Goal: Check status: Check status

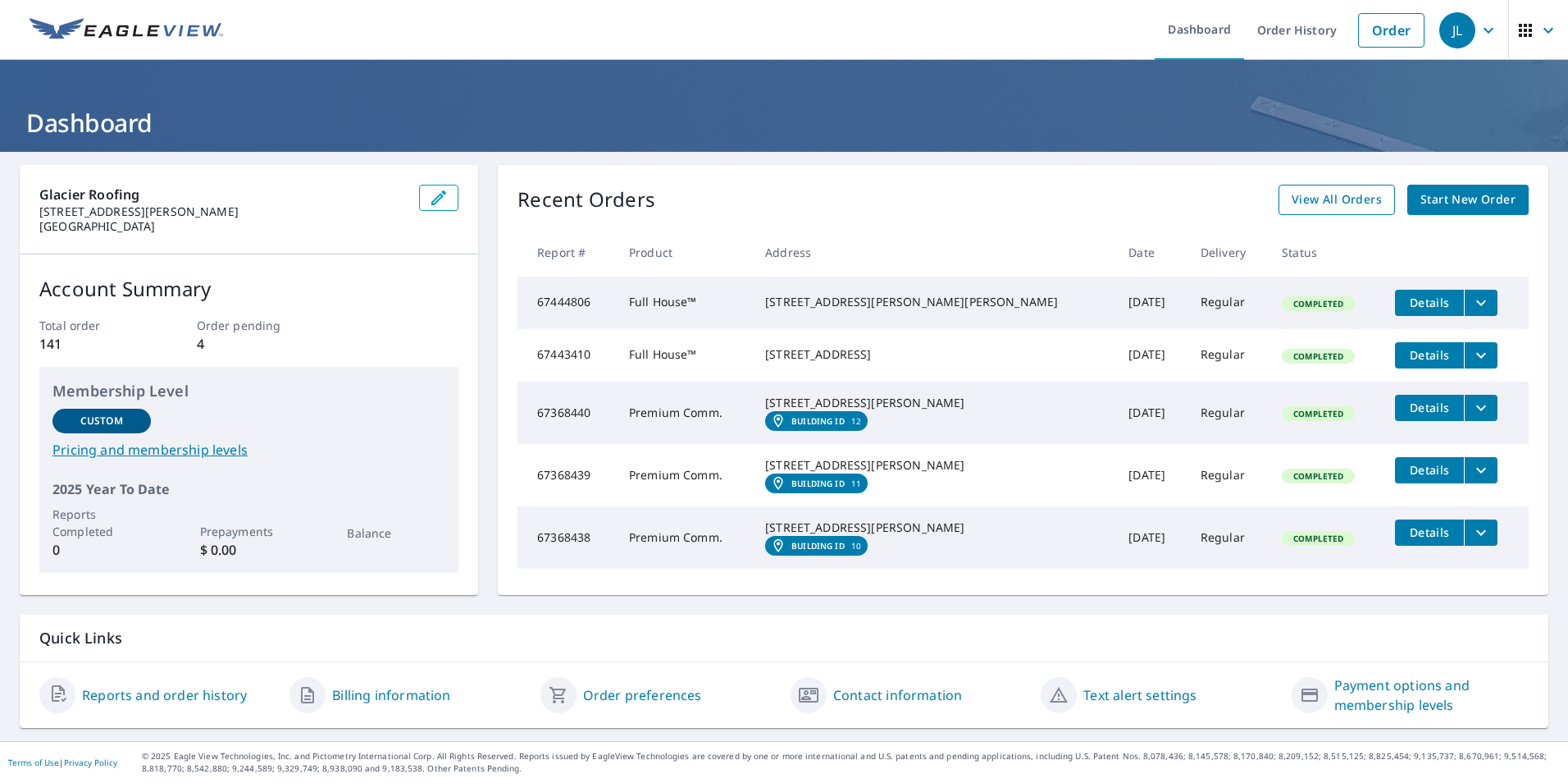
click at [1329, 204] on span "View All Orders" at bounding box center [1337, 199] width 91 height 21
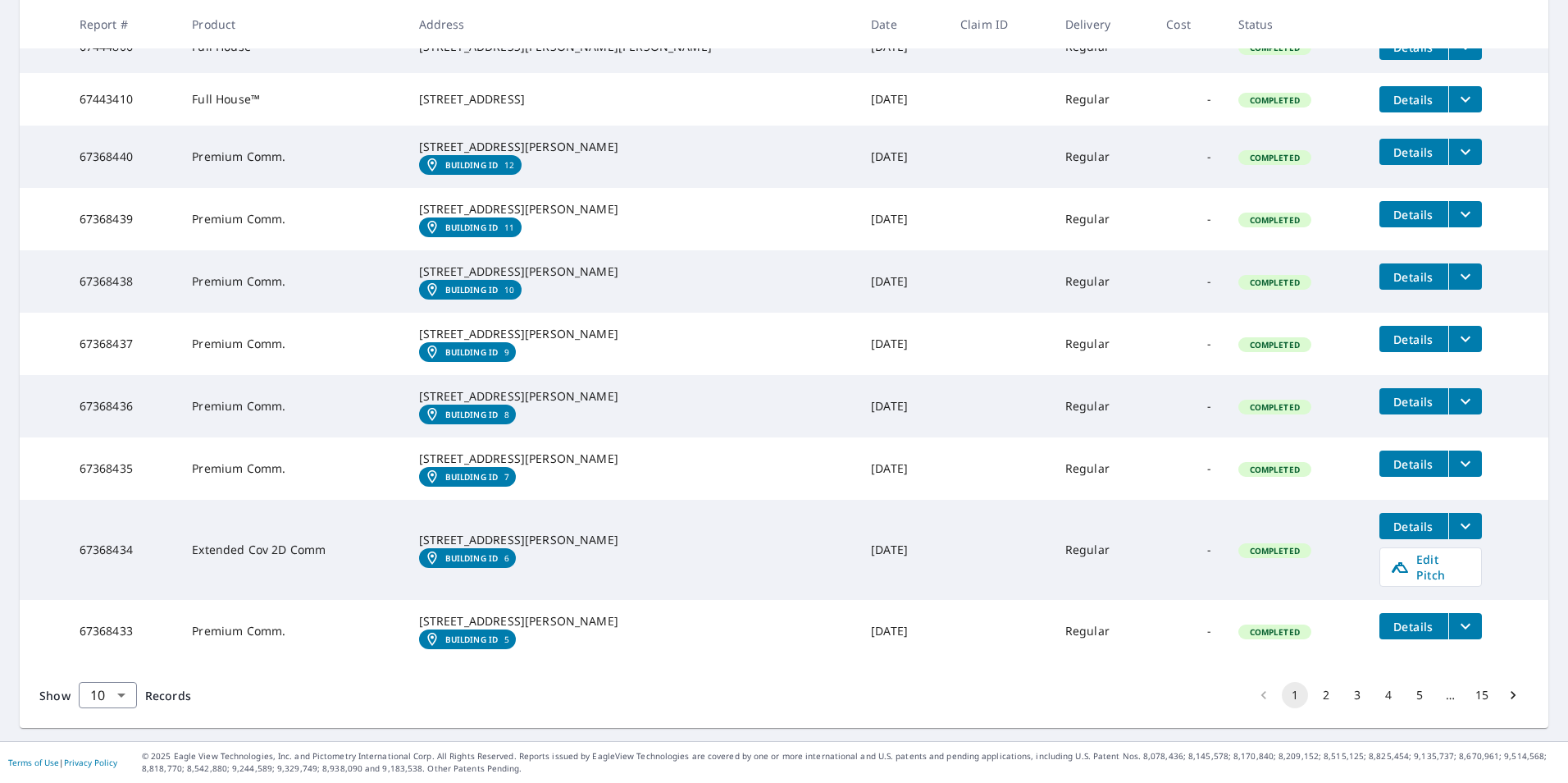
scroll to position [460, 0]
click at [1315, 696] on button "2" at bounding box center [1326, 695] width 27 height 27
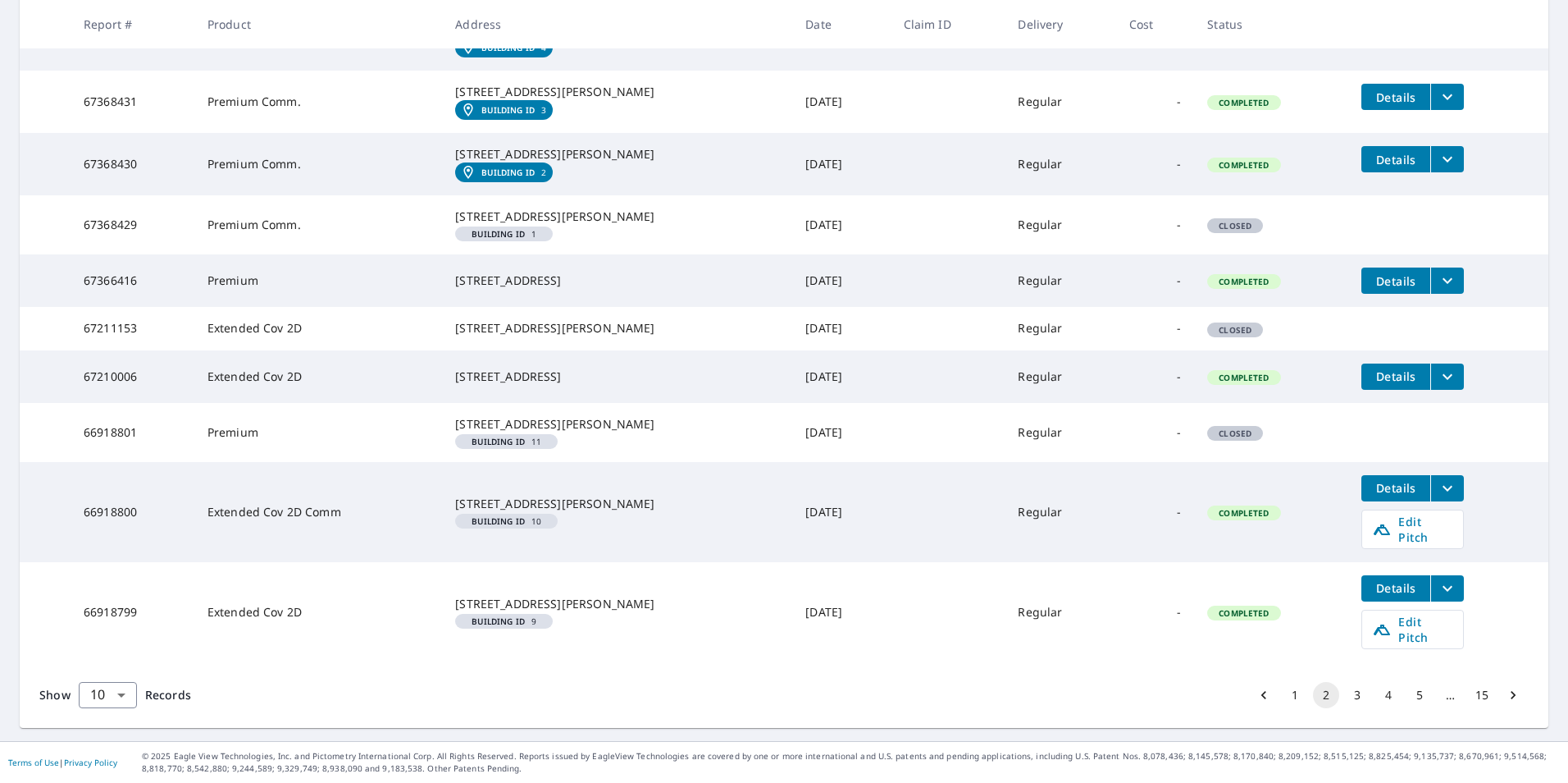
scroll to position [444, 0]
click at [1349, 691] on button "3" at bounding box center [1358, 695] width 27 height 27
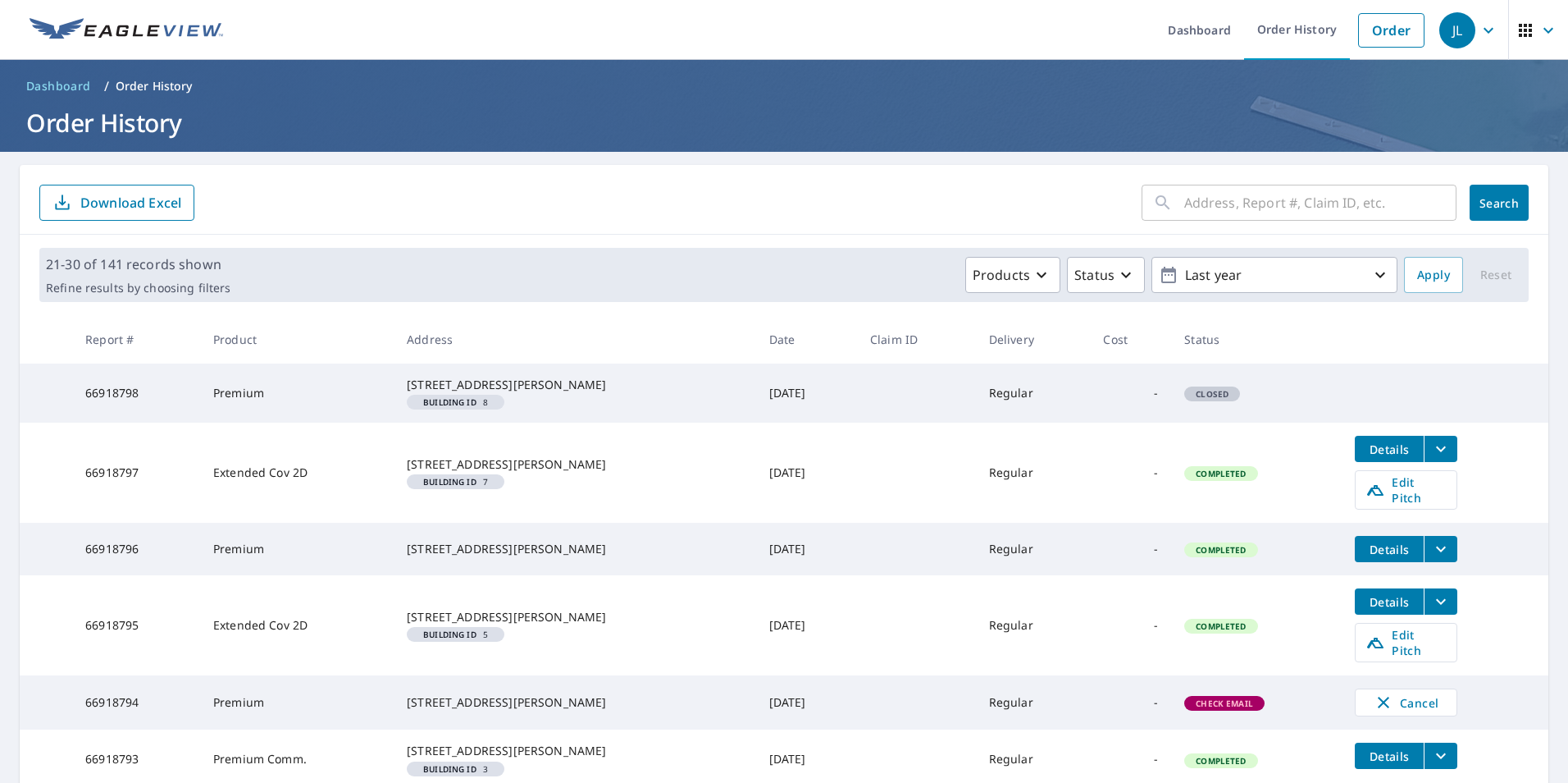
click at [1237, 207] on input "text" at bounding box center [1320, 202] width 273 height 46
type input "topaz"
click button "Search" at bounding box center [1499, 202] width 59 height 36
